Goal: Navigation & Orientation: Find specific page/section

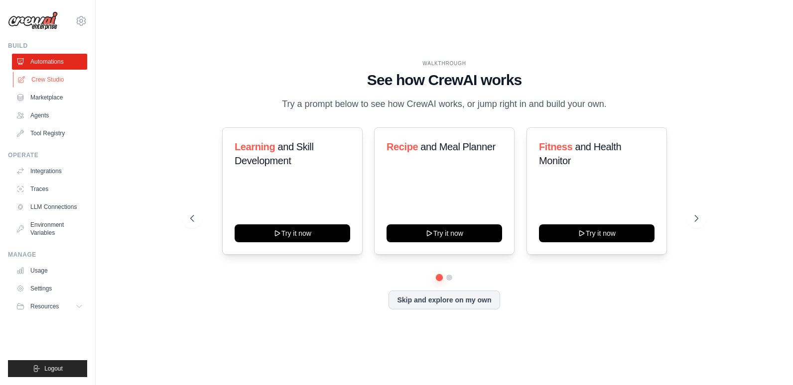
click at [37, 82] on link "Crew Studio" at bounding box center [50, 80] width 75 height 16
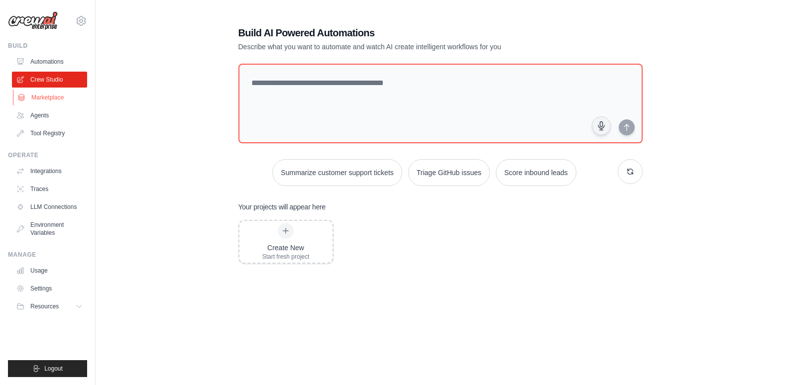
click at [41, 90] on link "Marketplace" at bounding box center [50, 98] width 75 height 16
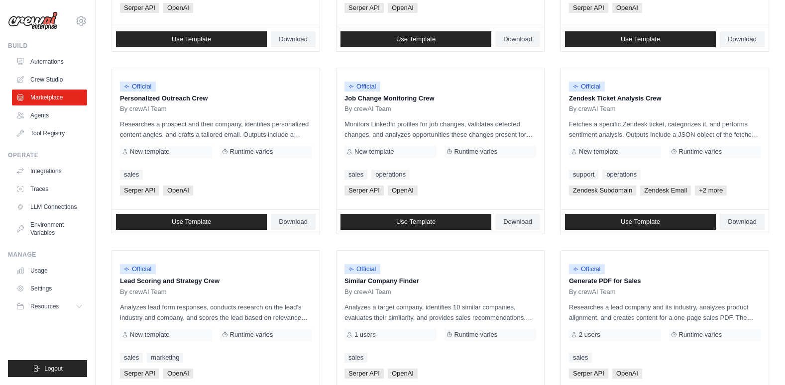
scroll to position [448, 0]
